Goal: Task Accomplishment & Management: Manage account settings

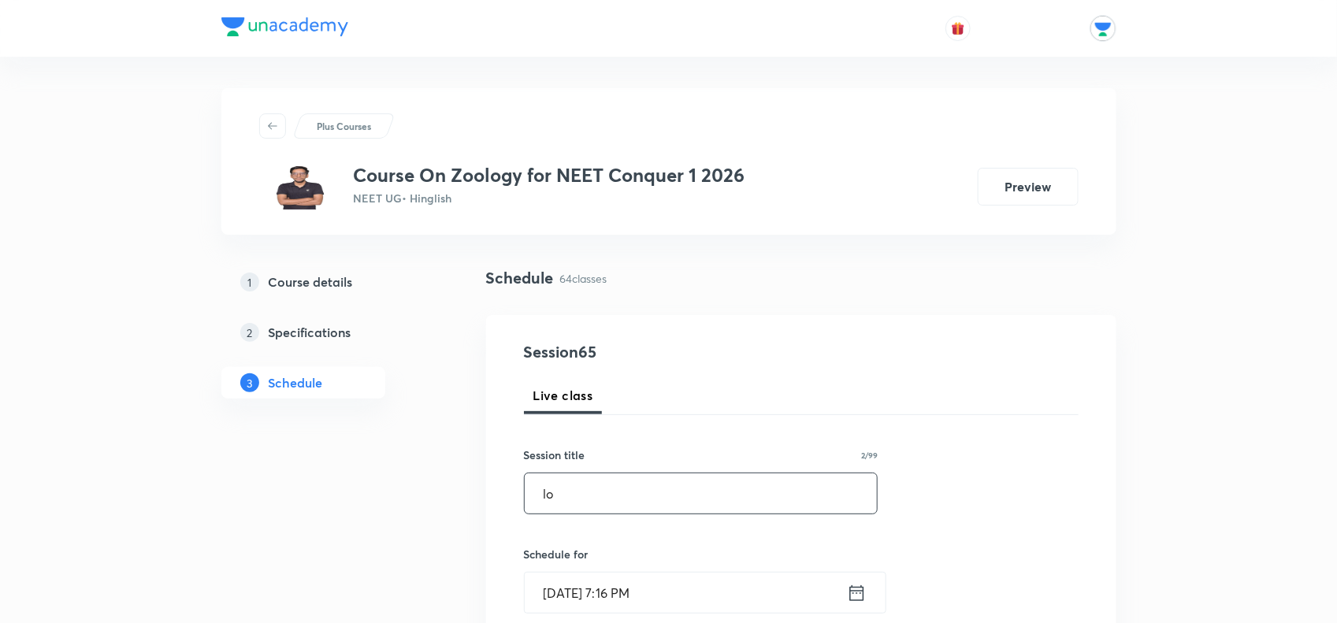
type input "l"
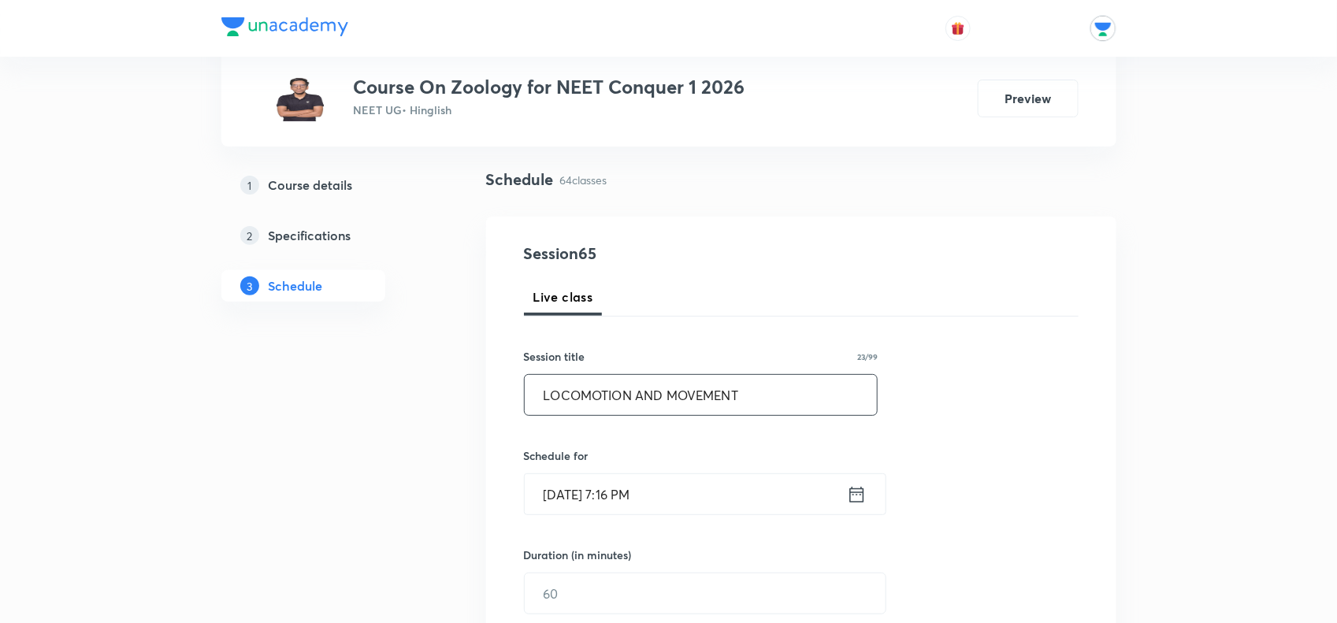
scroll to position [197, 0]
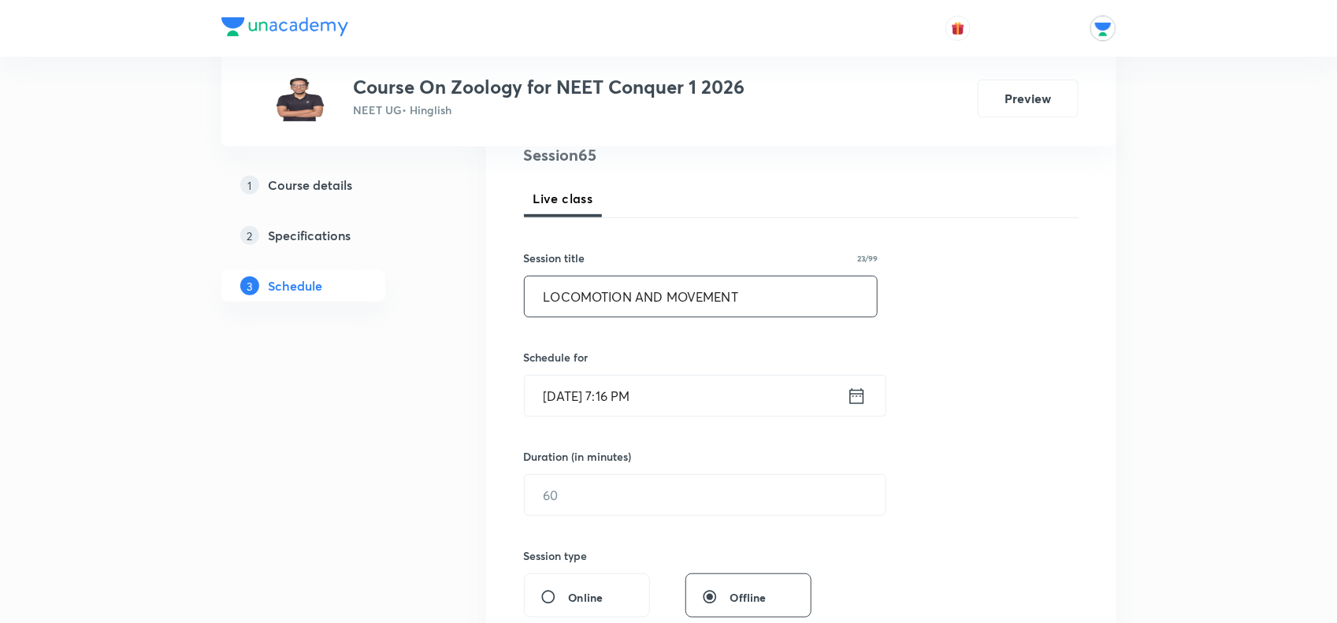
type input "LOCOMOTION AND MOVEMENT"
click at [745, 407] on input "[DATE] 7:16 PM" at bounding box center [686, 396] width 322 height 40
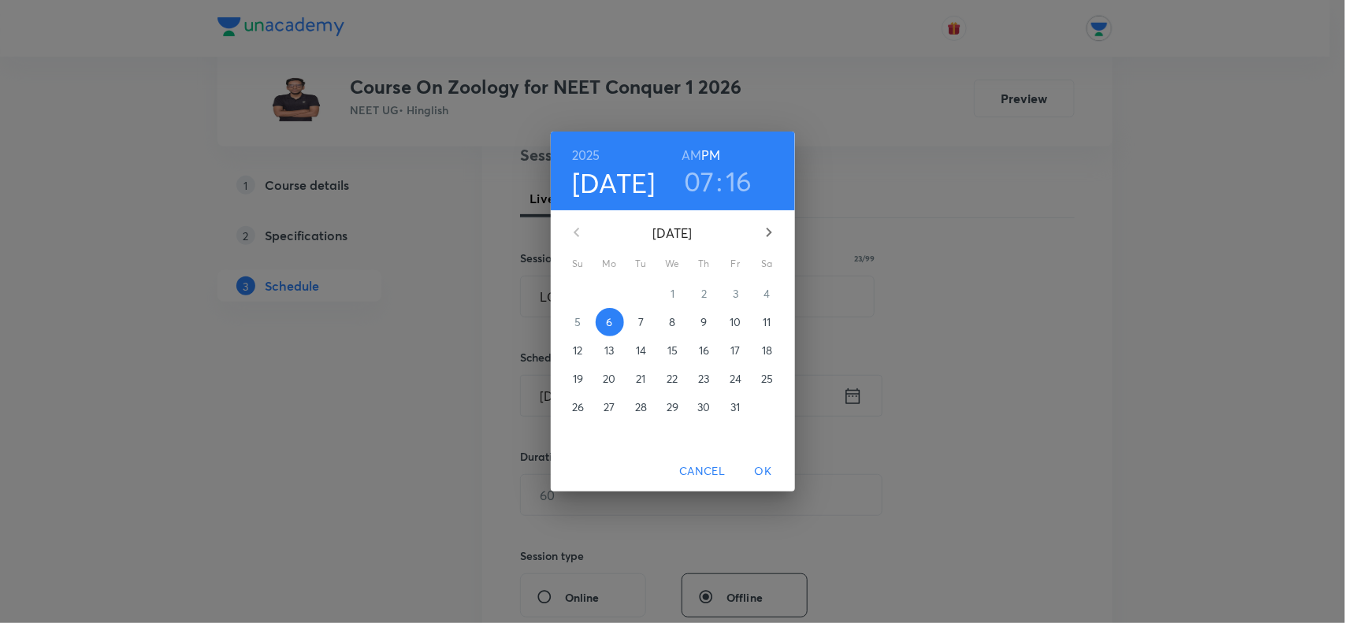
click at [646, 321] on span "7" at bounding box center [641, 322] width 28 height 16
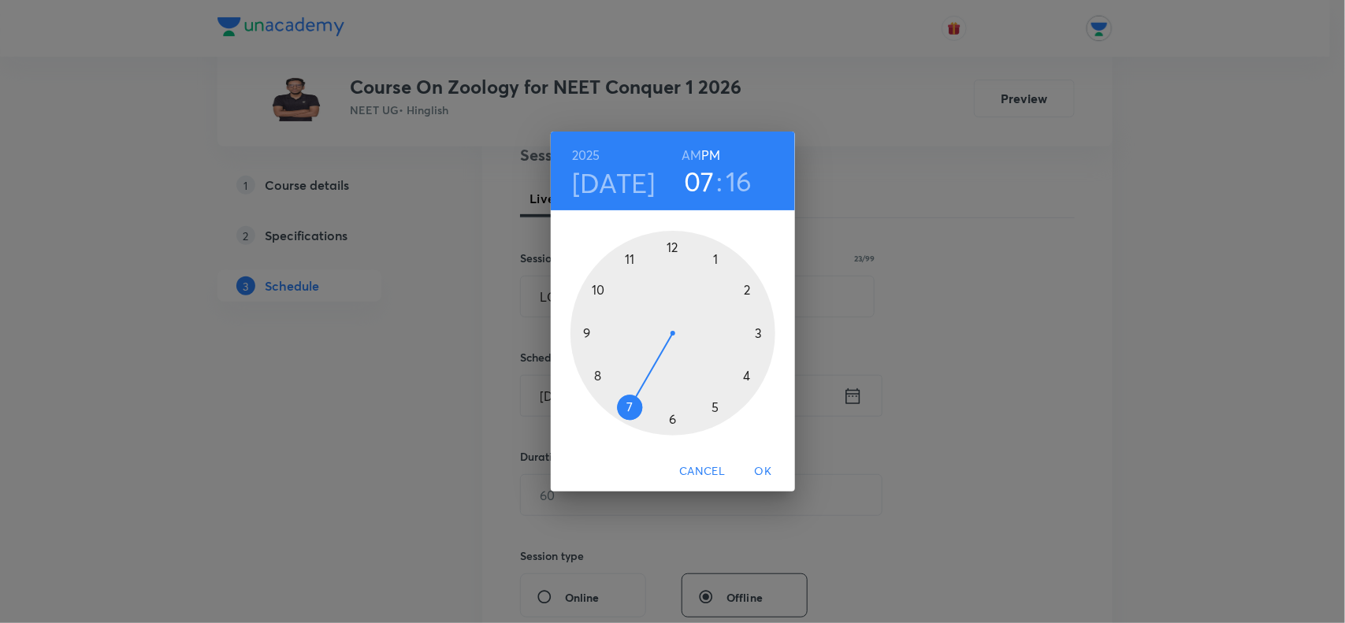
click at [684, 150] on h6 "AM" at bounding box center [691, 155] width 20 height 22
click at [628, 265] on div at bounding box center [672, 333] width 205 height 205
click at [695, 171] on h3 "11" at bounding box center [698, 181] width 21 height 33
click at [705, 150] on h6 "PM" at bounding box center [710, 155] width 19 height 22
click at [675, 243] on div at bounding box center [672, 333] width 205 height 205
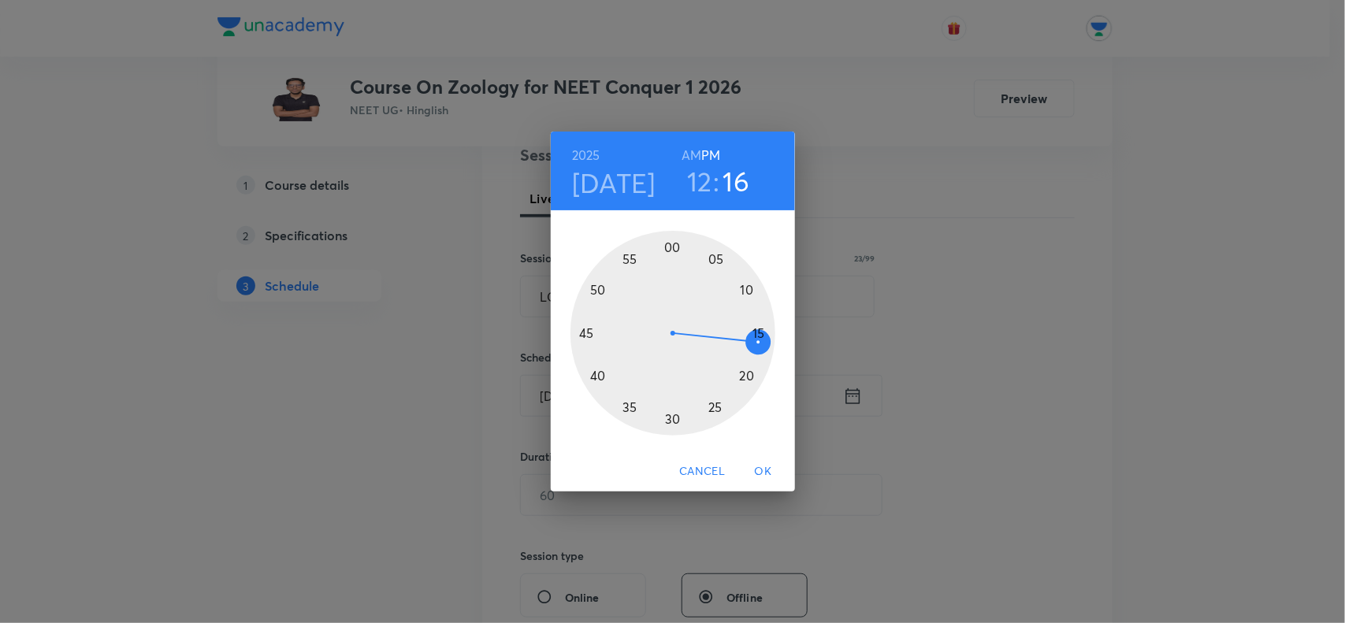
click at [592, 372] on div at bounding box center [672, 333] width 205 height 205
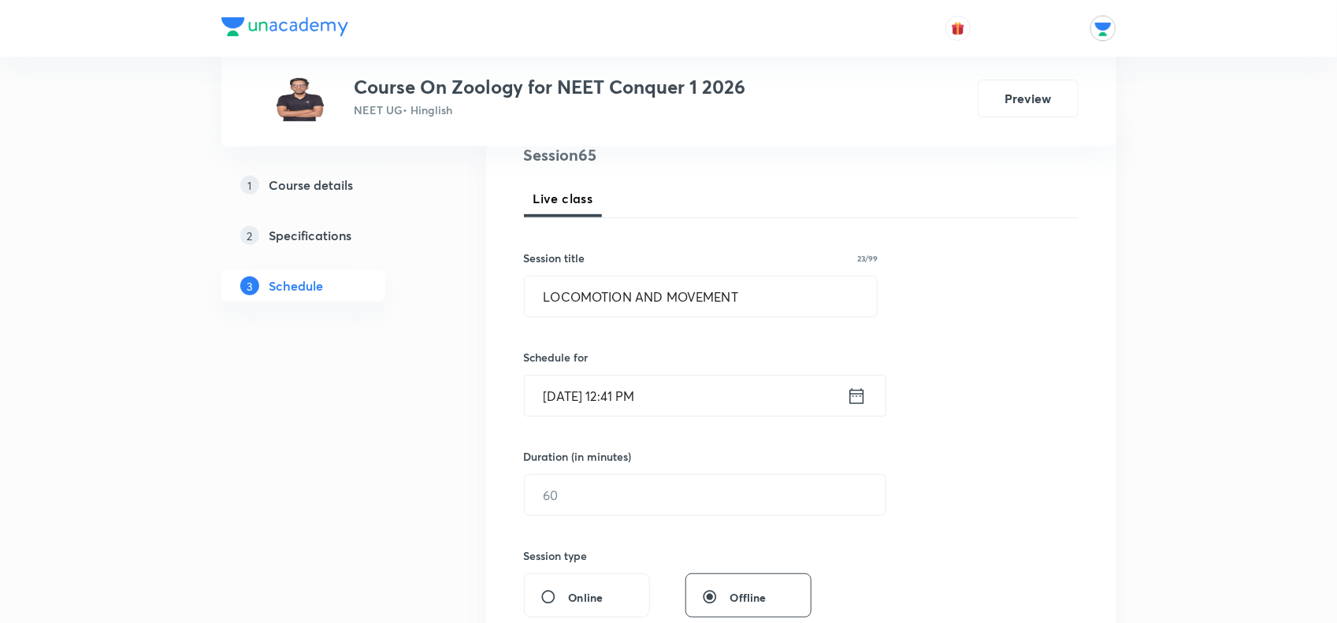
click at [605, 384] on input "[DATE] 12:41 PM" at bounding box center [686, 396] width 322 height 40
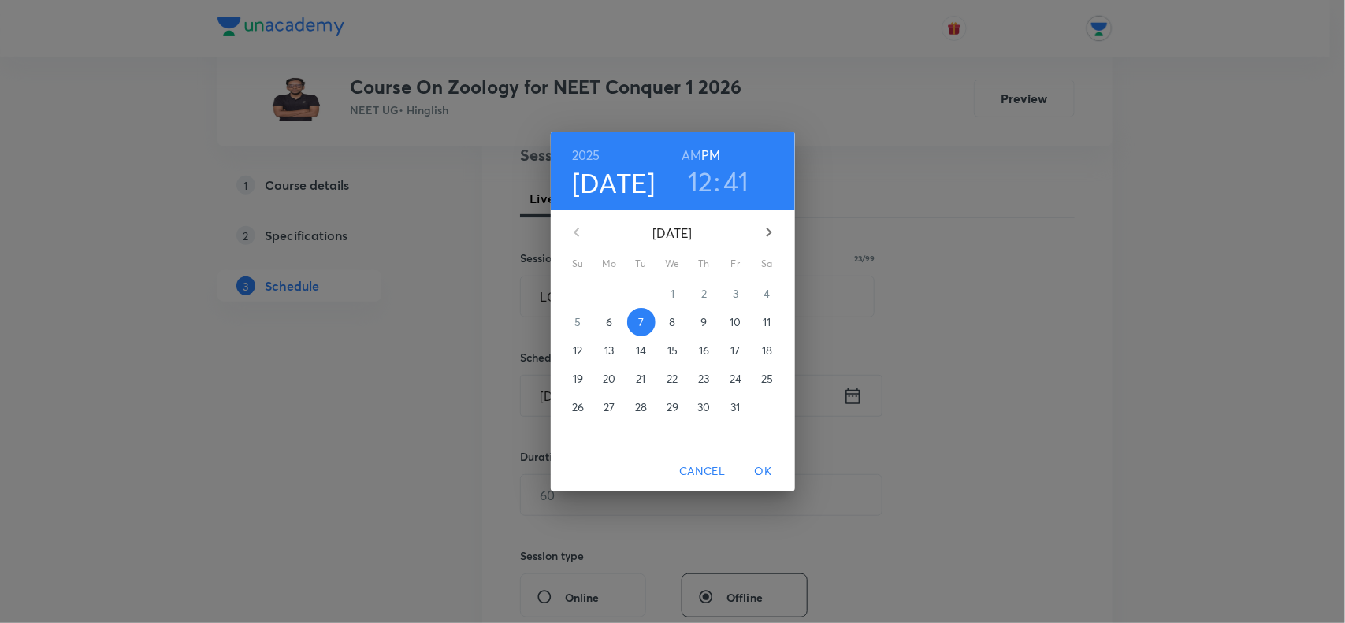
click at [740, 197] on h3 "41" at bounding box center [736, 181] width 25 height 33
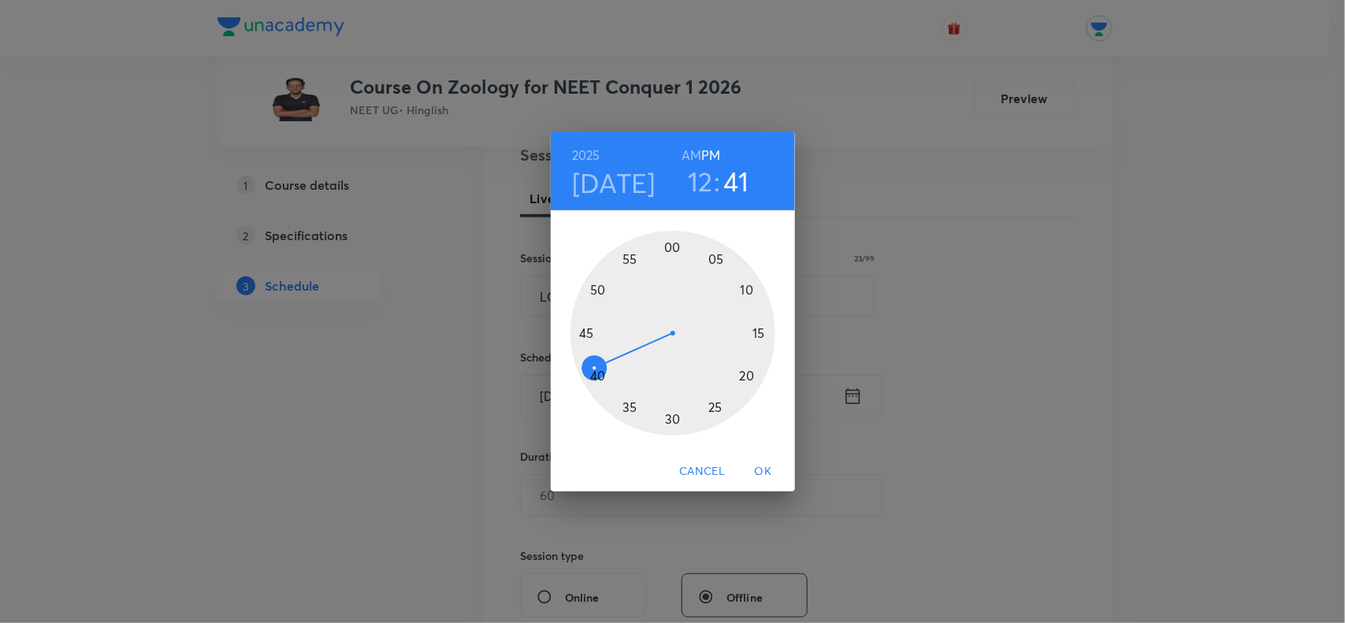
click at [595, 373] on div at bounding box center [672, 333] width 205 height 205
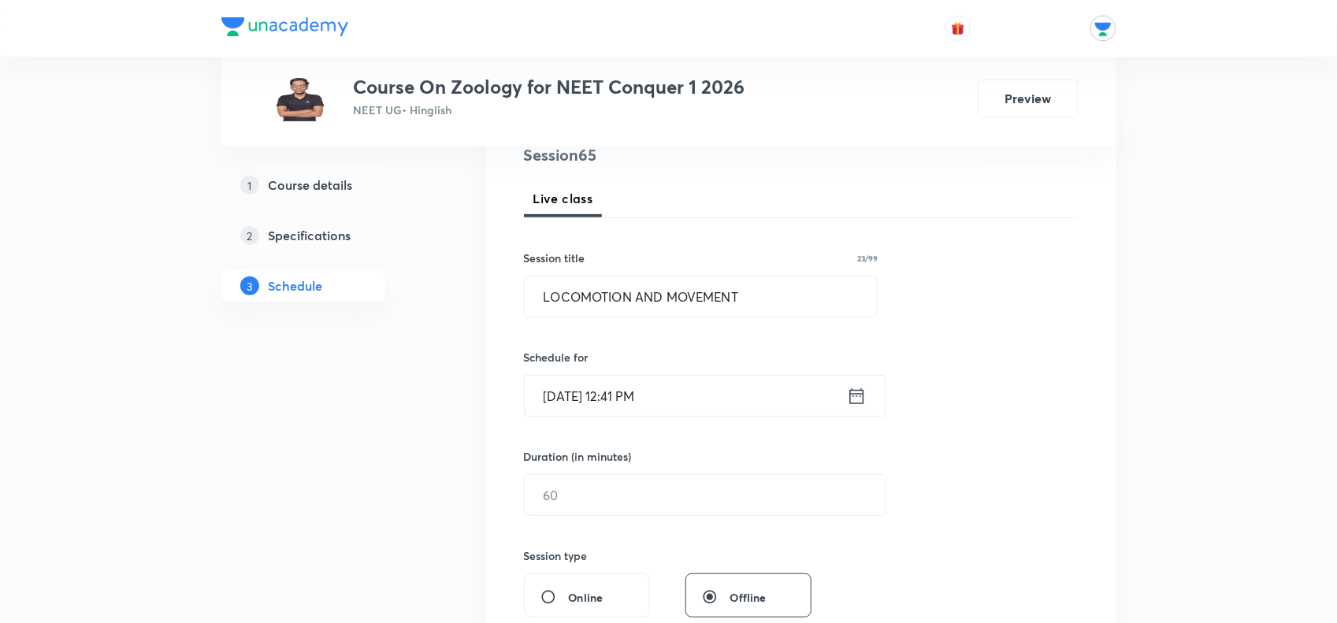
click at [675, 407] on input "[DATE] 12:41 PM" at bounding box center [686, 396] width 322 height 40
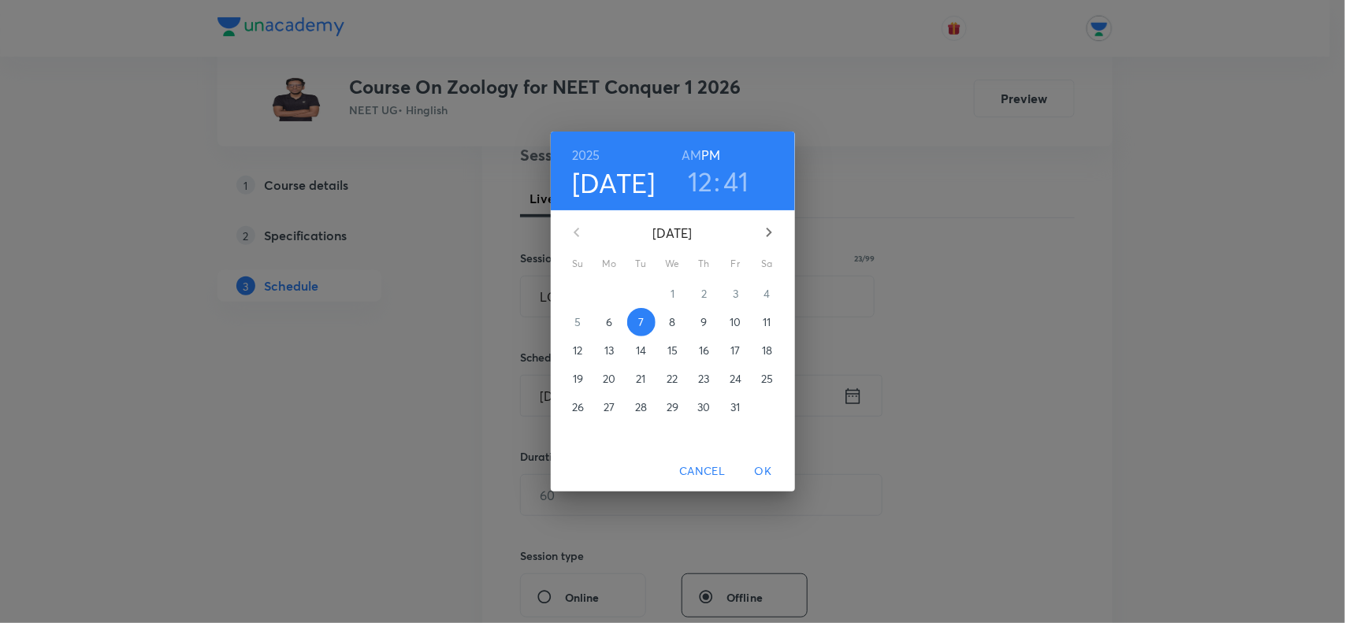
click at [737, 170] on h3 "41" at bounding box center [736, 181] width 25 height 33
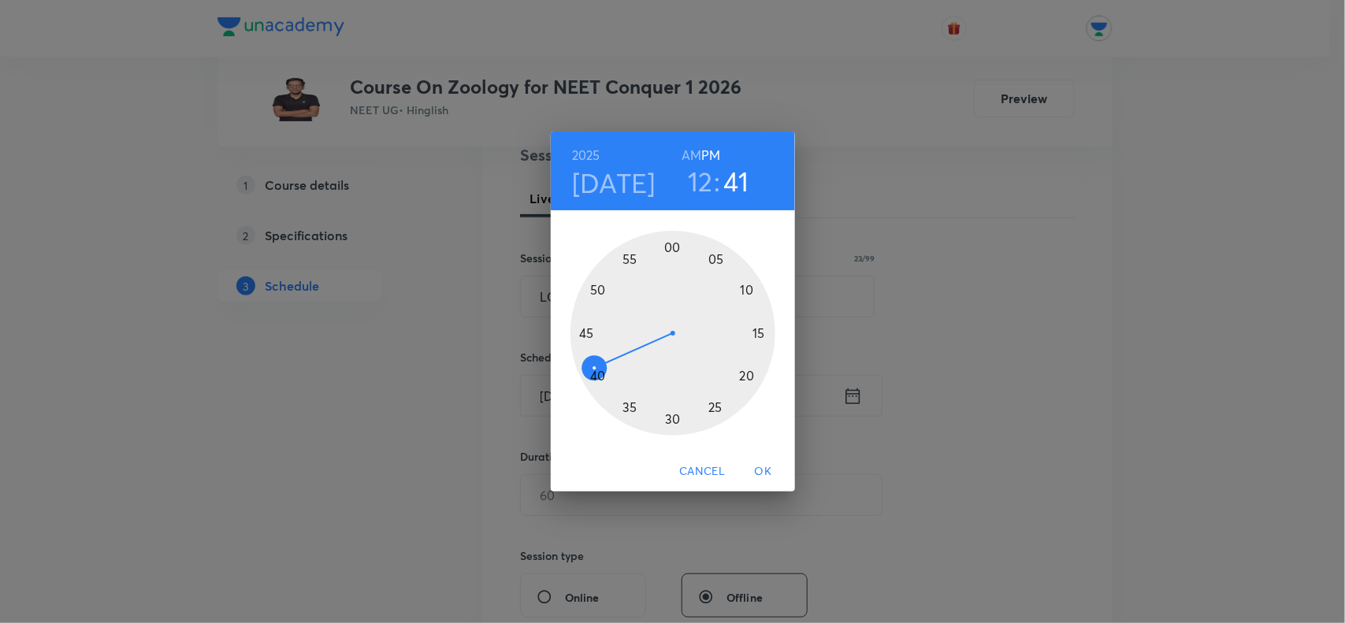
click at [603, 370] on div at bounding box center [672, 333] width 205 height 205
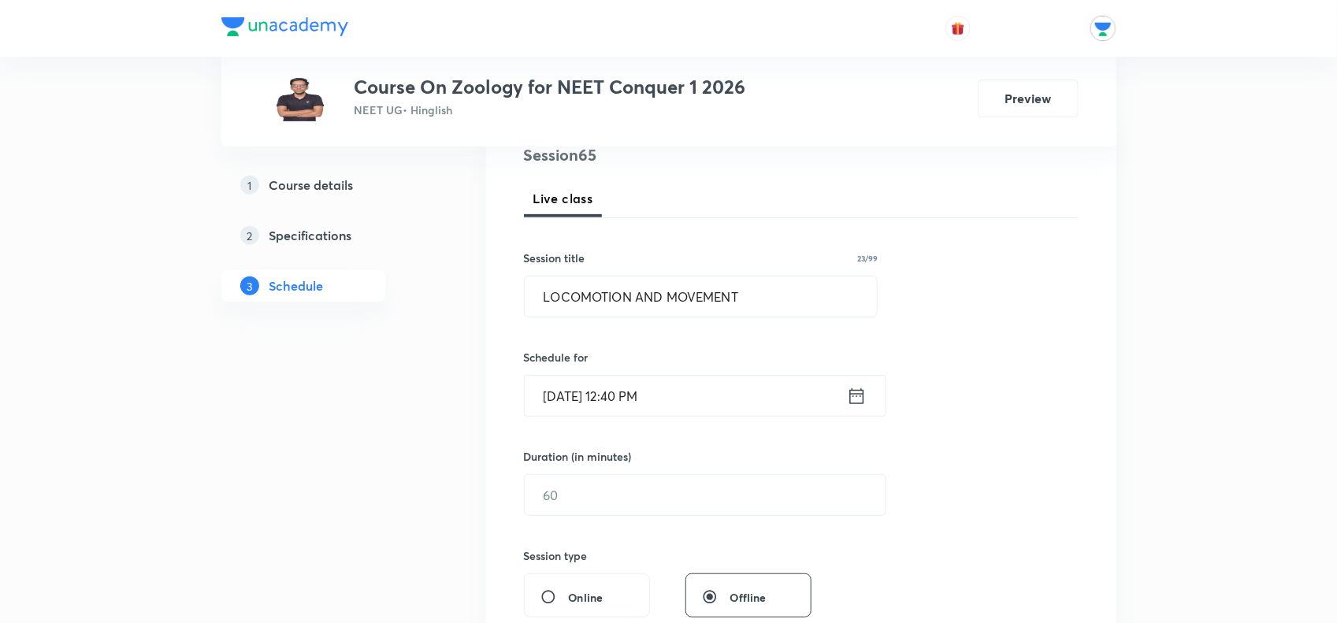
scroll to position [394, 0]
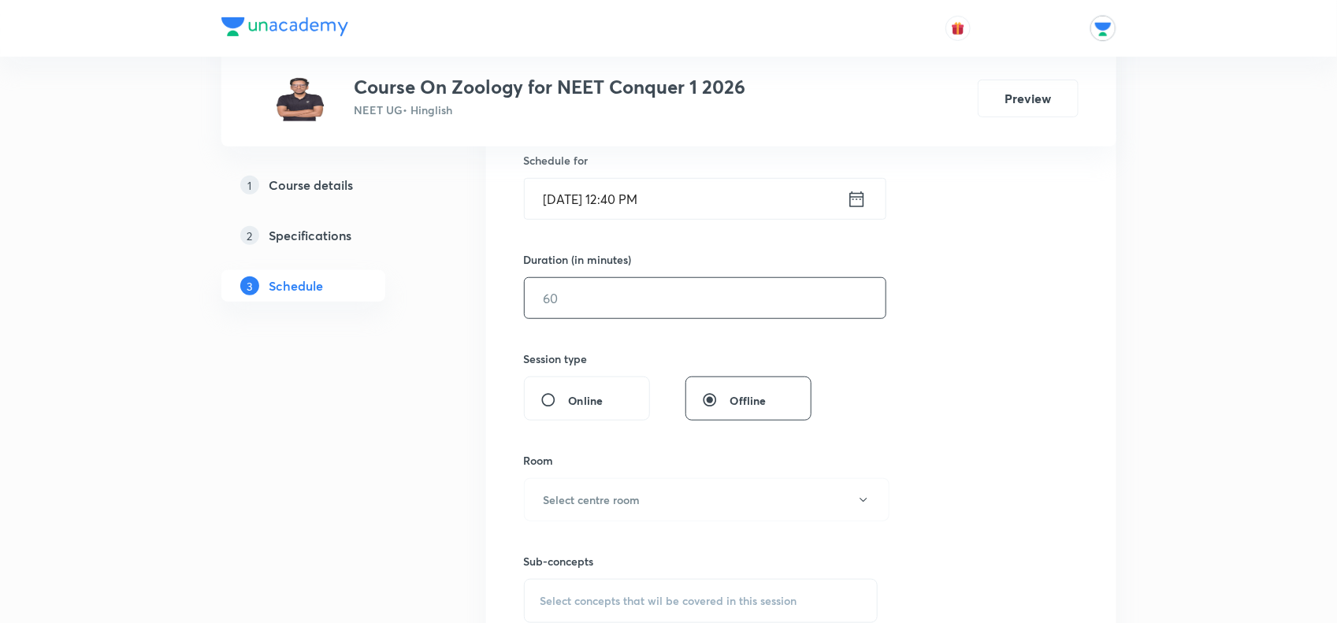
click at [671, 304] on input "text" at bounding box center [705, 298] width 361 height 40
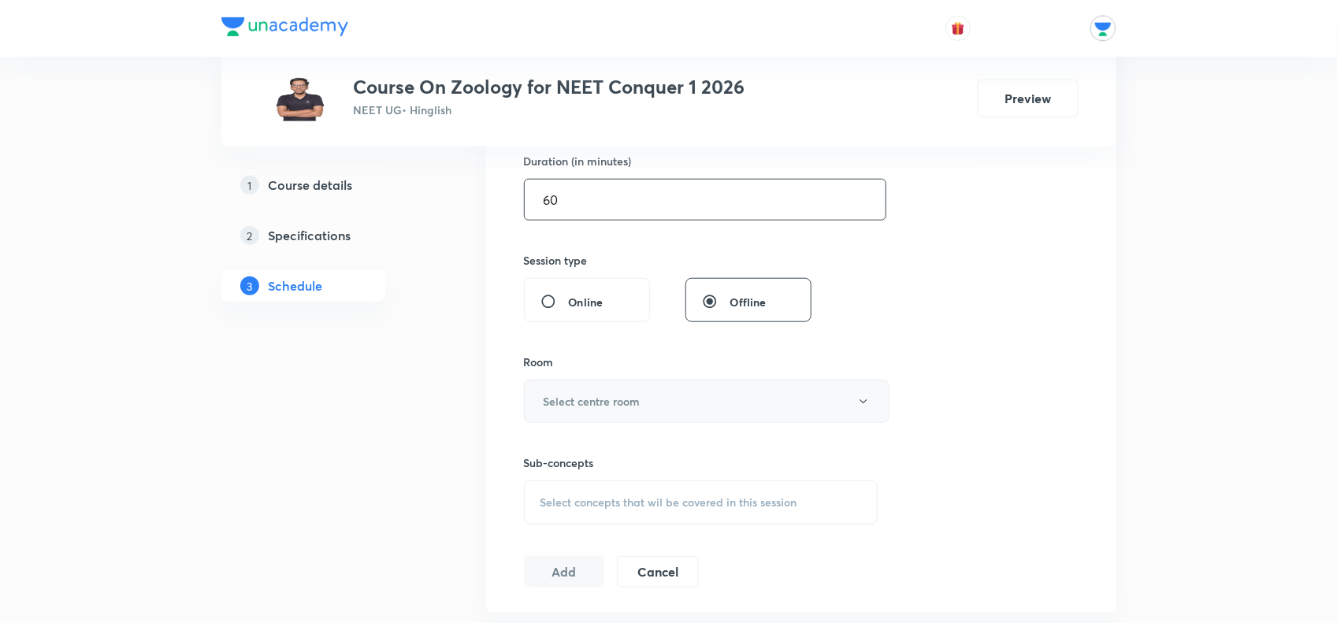
type input "60"
click at [659, 380] on button "Select centre room" at bounding box center [706, 401] width 365 height 43
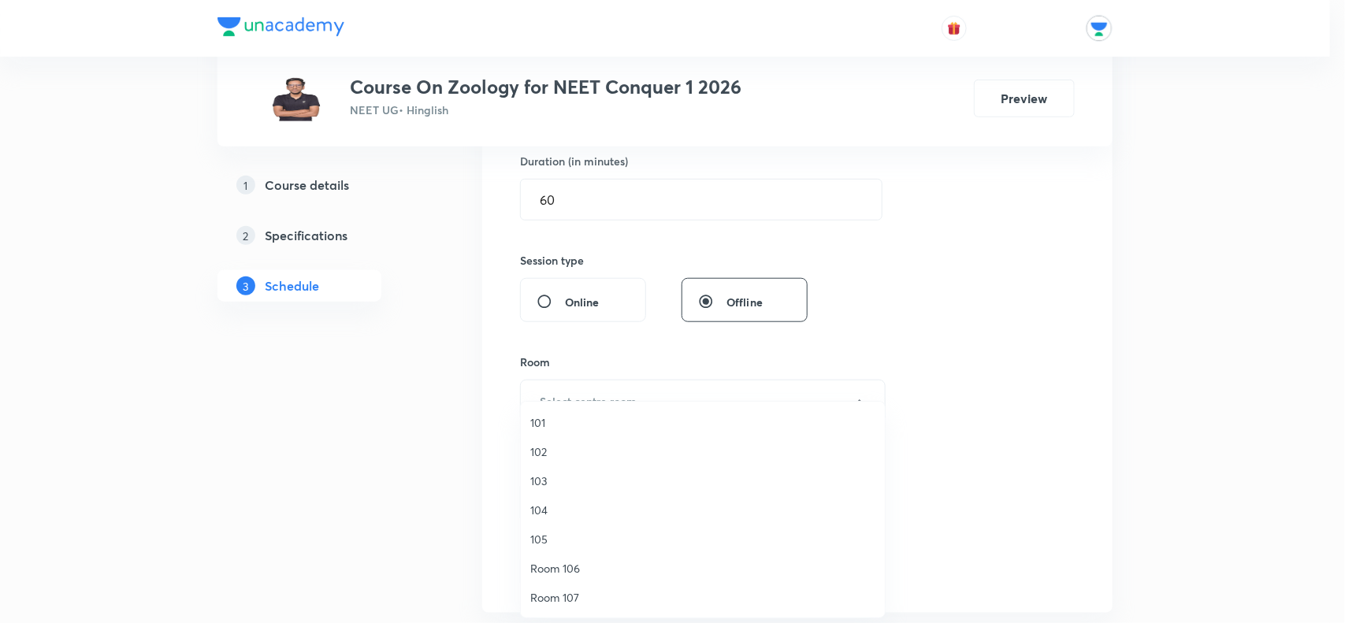
click at [542, 506] on span "104" at bounding box center [702, 510] width 345 height 17
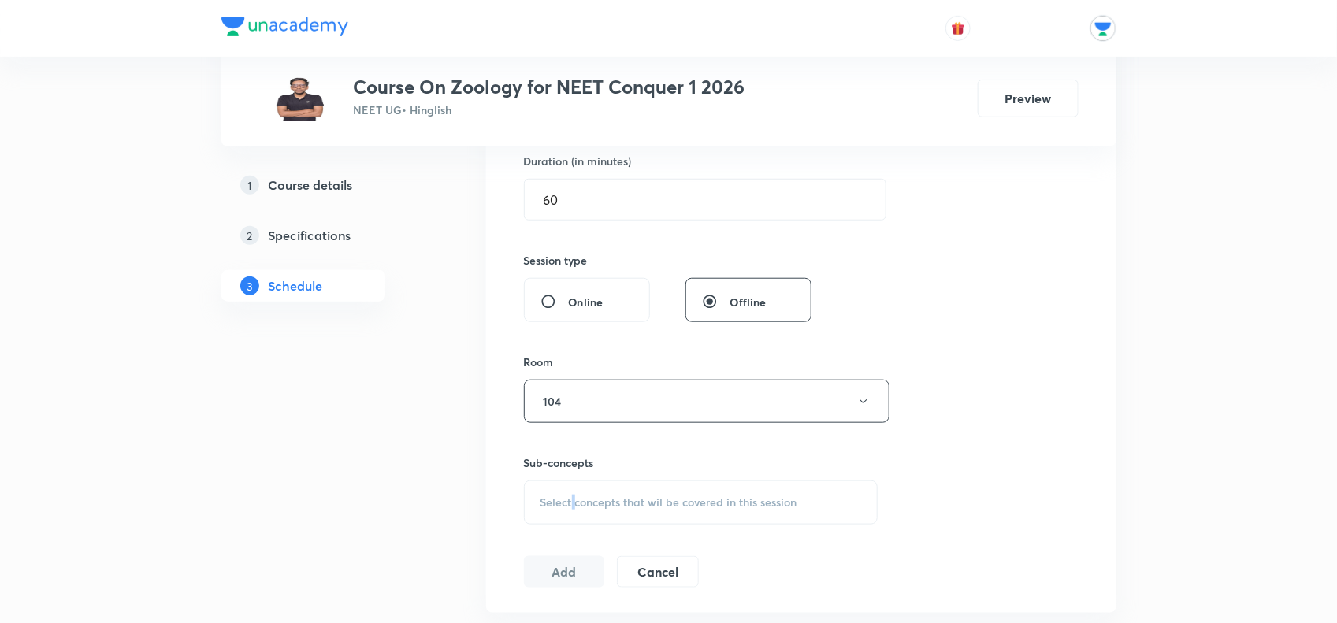
click at [573, 498] on div "Select concepts that wil be covered in this session" at bounding box center [701, 502] width 354 height 44
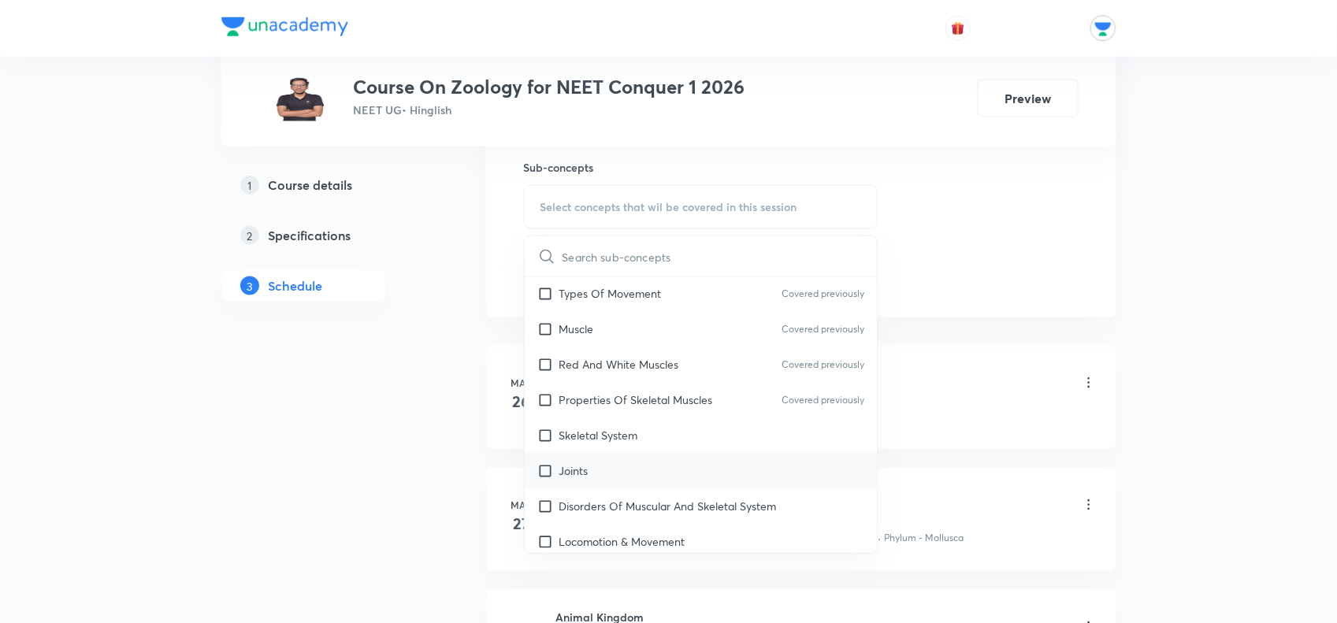
scroll to position [2855, 0]
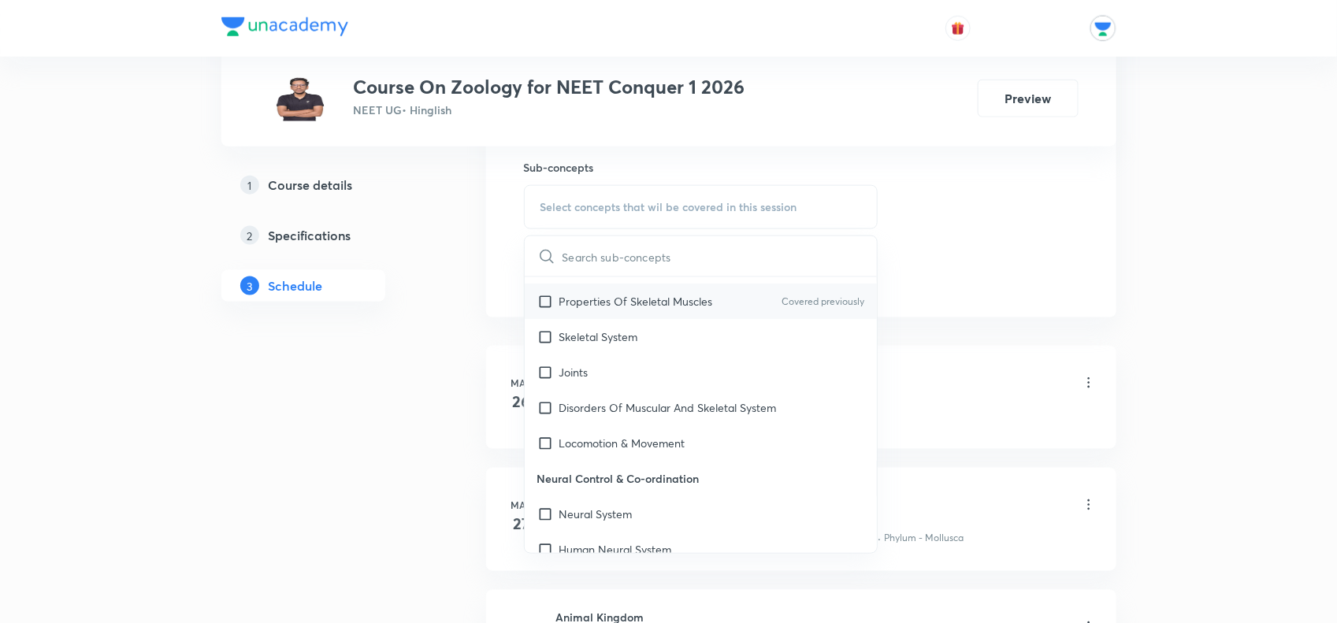
click at [555, 293] on input "checkbox" at bounding box center [548, 301] width 22 height 17
checkbox input "true"
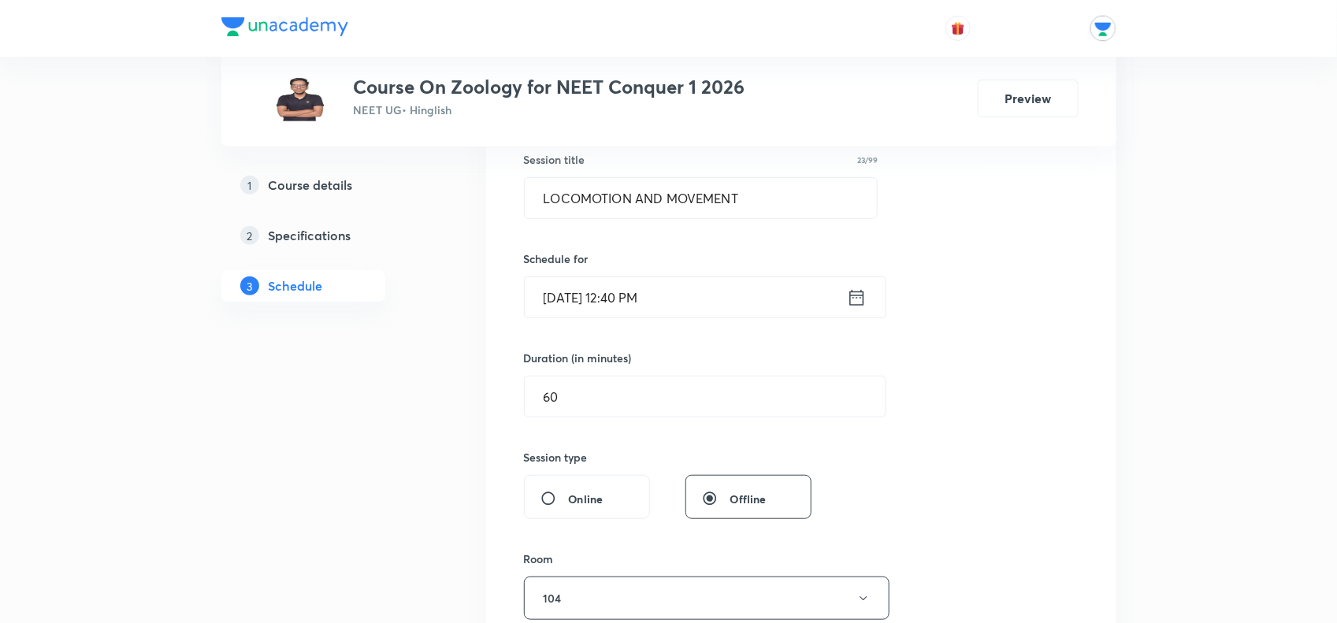
scroll to position [492, 0]
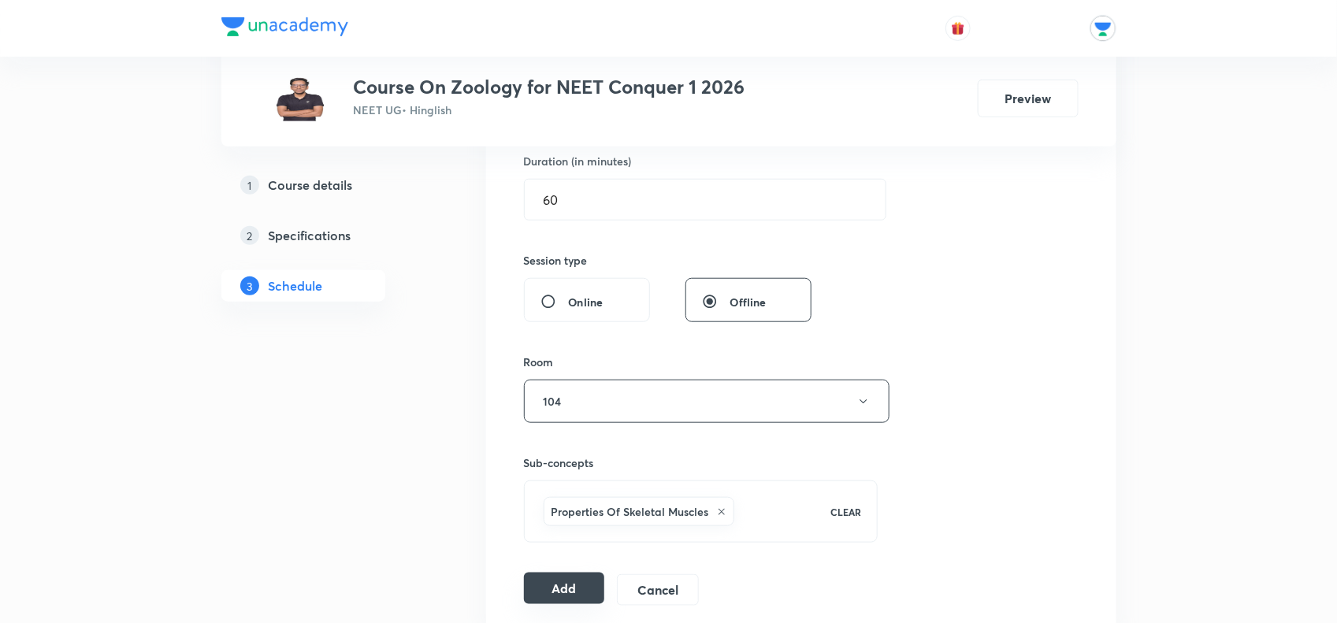
click at [571, 599] on button "Add" at bounding box center [564, 589] width 81 height 32
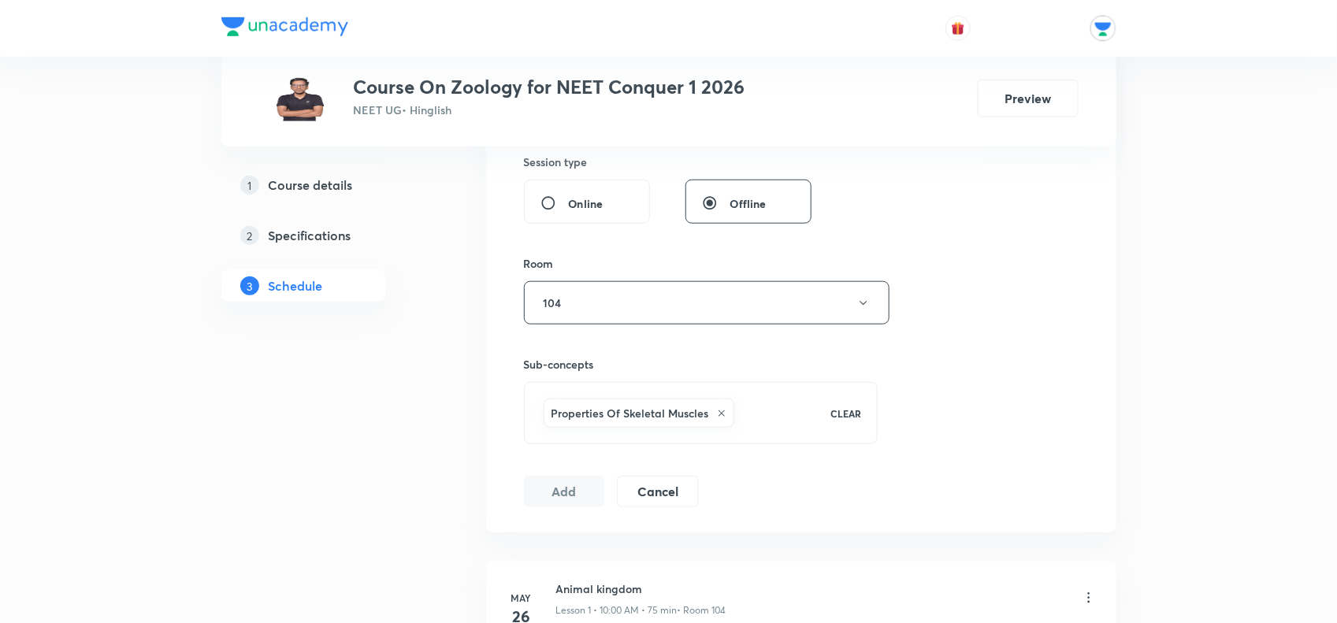
click at [1006, 239] on div "Session 65 Live class Session title 23/99 LOCOMOTION AND MOVEMENT ​ Schedule fo…" at bounding box center [801, 129] width 555 height 758
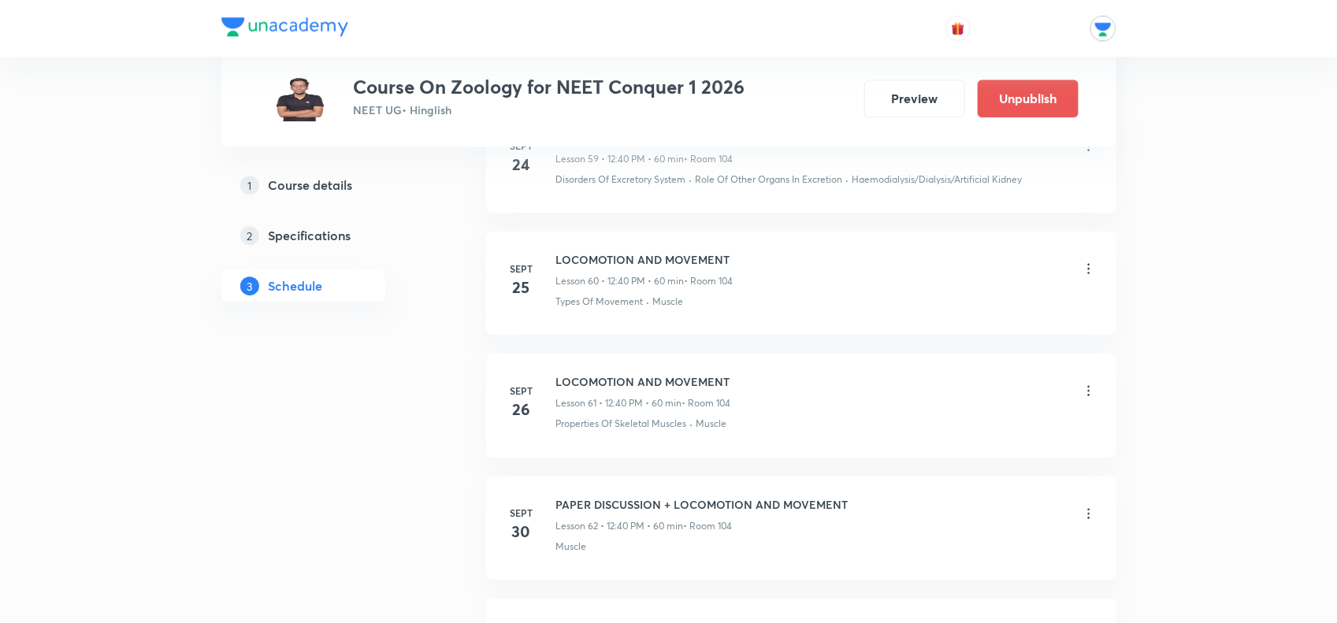
scroll to position [7287, 0]
